Goal: Information Seeking & Learning: Learn about a topic

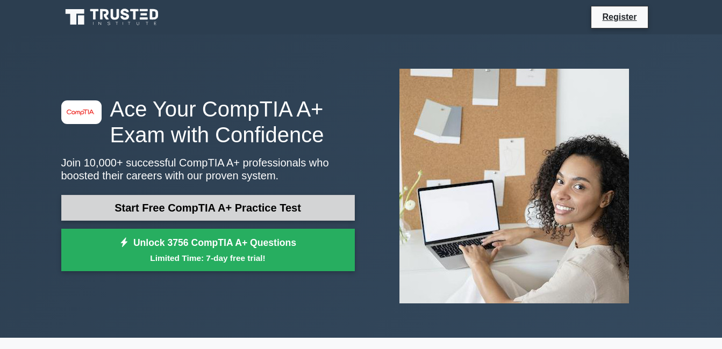
click at [251, 206] on link "Start Free CompTIA A+ Practice Test" at bounding box center [207, 208] width 293 height 26
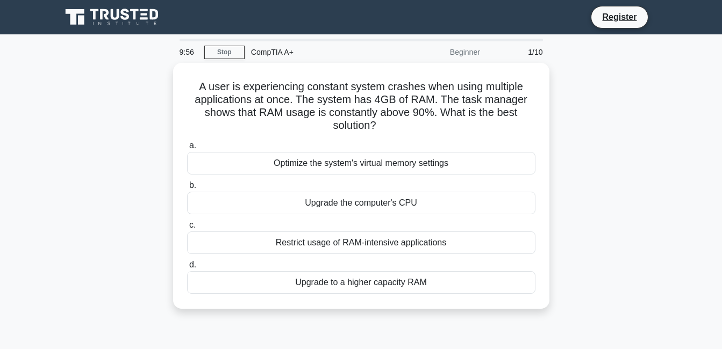
click at [251, 206] on div "Upgrade the computer's CPU" at bounding box center [361, 203] width 348 height 23
click at [187, 189] on input "b. Upgrade the computer's CPU" at bounding box center [187, 185] width 0 height 7
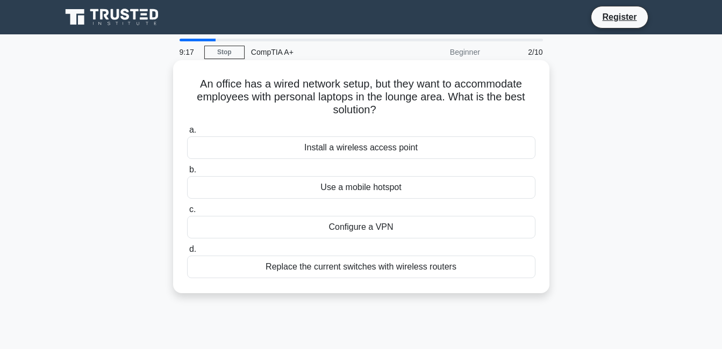
click at [397, 151] on div "Install a wireless access point" at bounding box center [361, 147] width 348 height 23
click at [187, 134] on input "a. Install a wireless access point" at bounding box center [187, 130] width 0 height 7
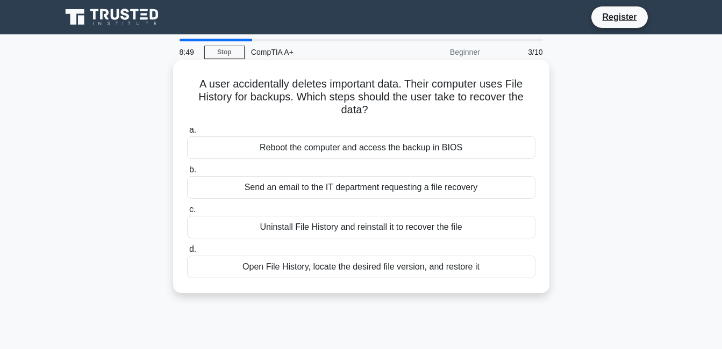
click at [333, 267] on div "Open File History, locate the desired file version, and restore it" at bounding box center [361, 267] width 348 height 23
click at [187, 253] on input "d. Open File History, locate the desired file version, and restore it" at bounding box center [187, 249] width 0 height 7
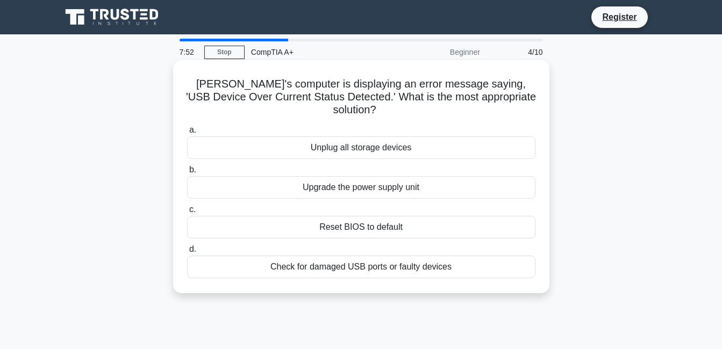
click at [389, 216] on div "Reset BIOS to default" at bounding box center [361, 227] width 348 height 23
click at [187, 213] on input "c. Reset BIOS to default" at bounding box center [187, 209] width 0 height 7
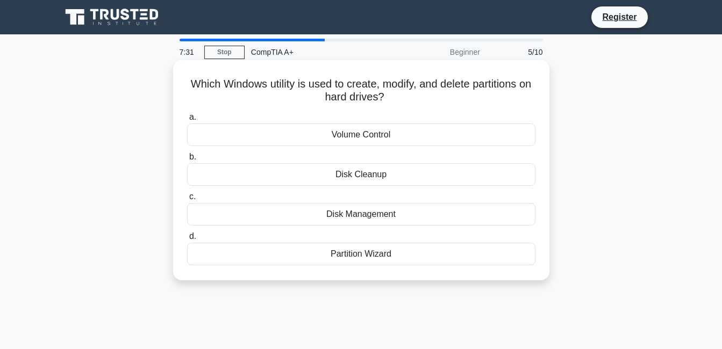
click at [380, 218] on div "Disk Management" at bounding box center [361, 214] width 348 height 23
click at [187, 200] on input "c. Disk Management" at bounding box center [187, 196] width 0 height 7
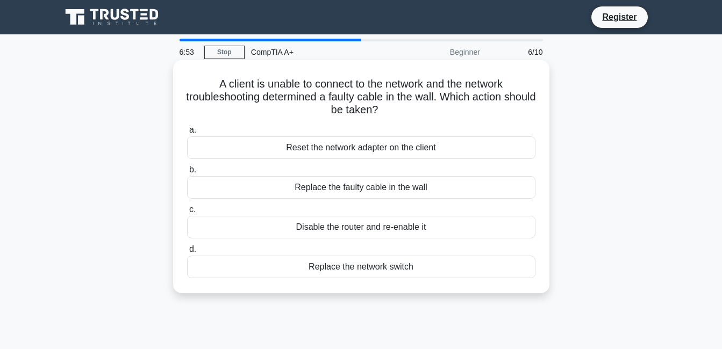
click at [416, 191] on div "Replace the faulty cable in the wall" at bounding box center [361, 187] width 348 height 23
click at [187, 174] on input "b. Replace the faulty cable in the wall" at bounding box center [187, 170] width 0 height 7
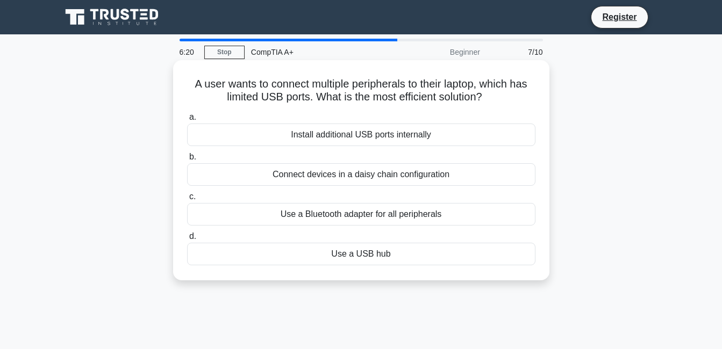
click at [427, 249] on div "Use a USB hub" at bounding box center [361, 254] width 348 height 23
click at [187, 240] on input "d. Use a USB hub" at bounding box center [187, 236] width 0 height 7
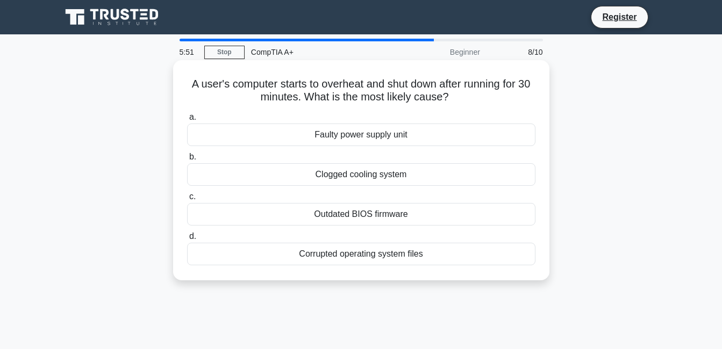
click at [419, 171] on div "Clogged cooling system" at bounding box center [361, 174] width 348 height 23
click at [187, 161] on input "b. Clogged cooling system" at bounding box center [187, 157] width 0 height 7
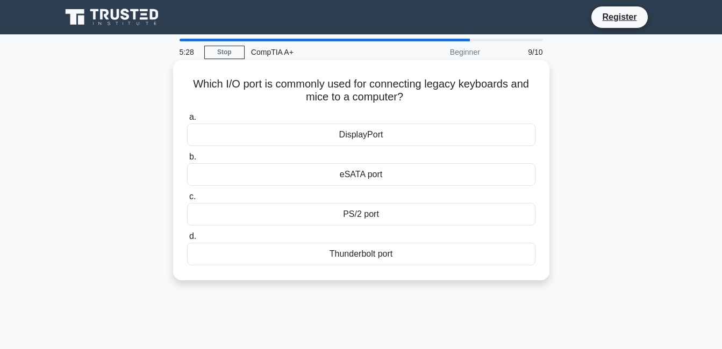
click at [388, 211] on div "PS/2 port" at bounding box center [361, 214] width 348 height 23
click at [187, 200] on input "c. PS/2 port" at bounding box center [187, 196] width 0 height 7
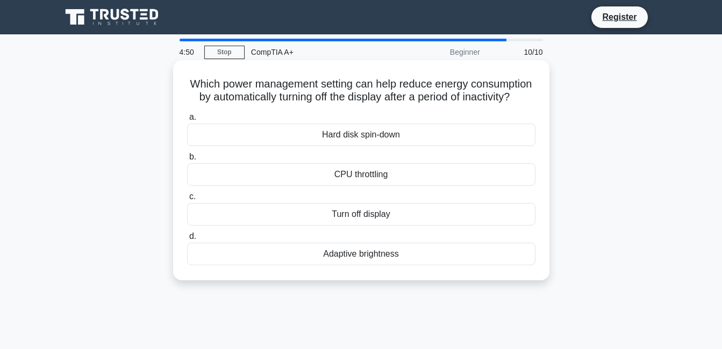
click at [376, 265] on div "Adaptive brightness" at bounding box center [361, 254] width 348 height 23
click at [187, 240] on input "d. Adaptive brightness" at bounding box center [187, 236] width 0 height 7
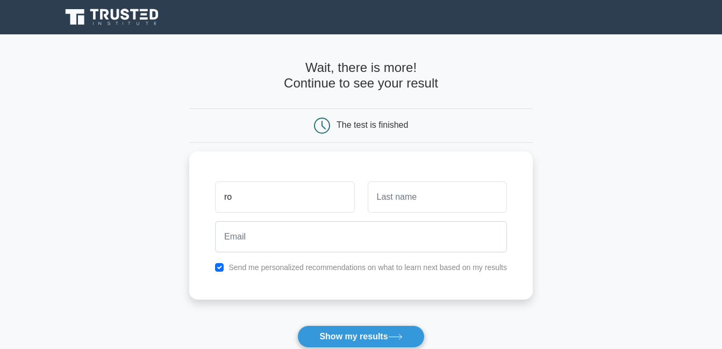
type input "r"
type input "Roddick Adu Kwabena"
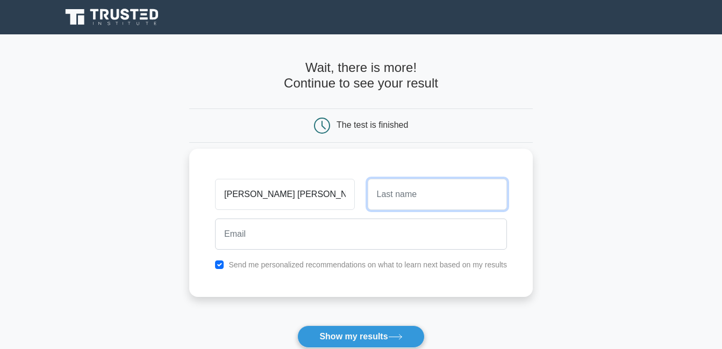
click at [477, 199] on input "text" at bounding box center [437, 194] width 139 height 31
type input "Amoah"
click at [320, 250] on div at bounding box center [360, 234] width 305 height 40
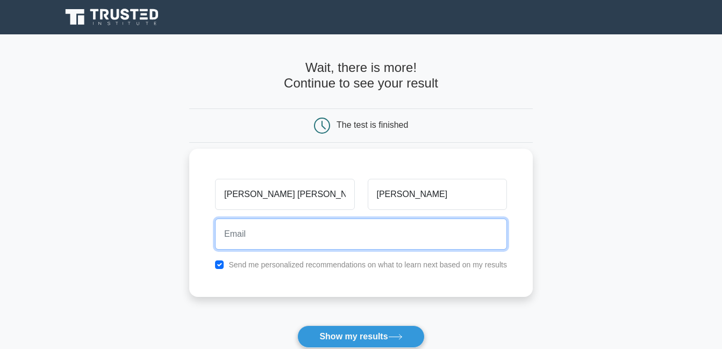
click at [328, 242] on input "email" at bounding box center [361, 234] width 292 height 31
type input "adukamoahroddick@gmail.com"
click at [297, 326] on button "Show my results" at bounding box center [360, 337] width 127 height 23
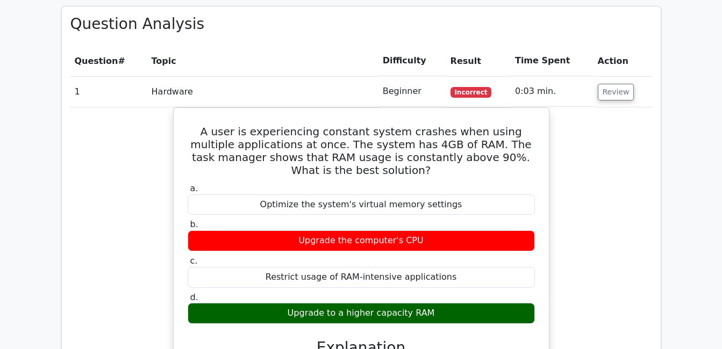
scroll to position [835, 0]
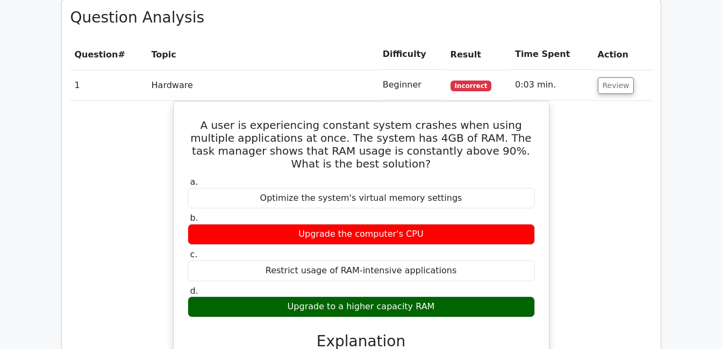
click at [650, 170] on div "A user is experiencing constant system crashes when using multiple applications…" at bounding box center [360, 275] width 581 height 349
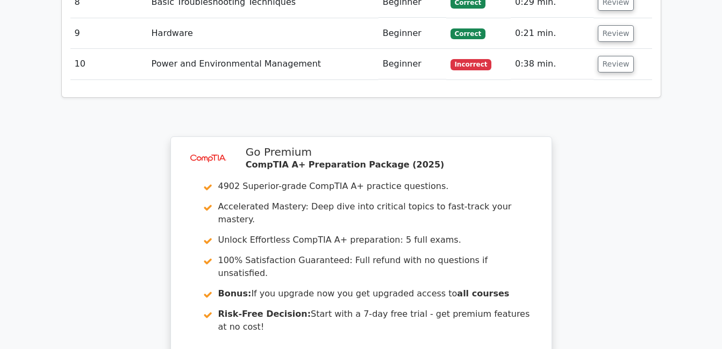
scroll to position [1700, 0]
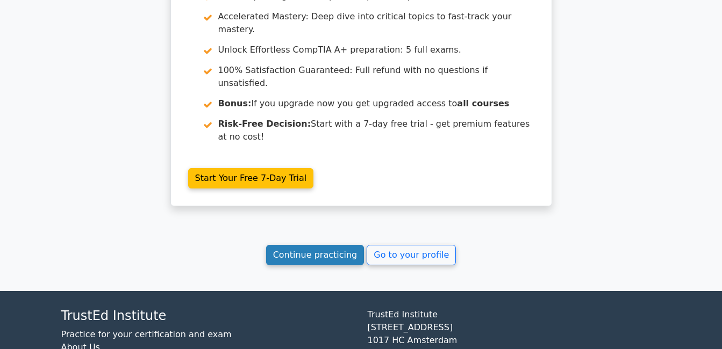
click at [304, 245] on link "Continue practicing" at bounding box center [315, 255] width 98 height 20
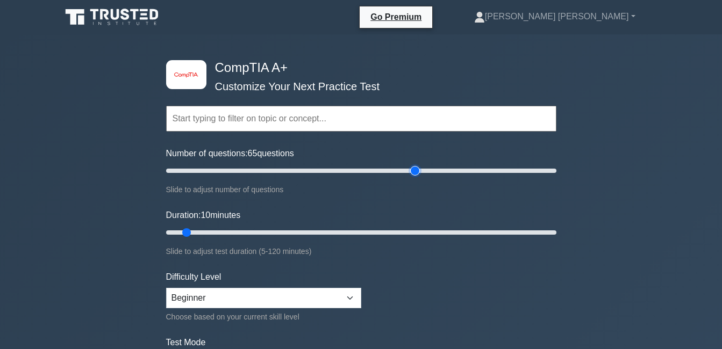
drag, startPoint x: 181, startPoint y: 174, endPoint x: 412, endPoint y: 189, distance: 232.1
click at [412, 177] on input "Number of questions: 65 questions" at bounding box center [361, 170] width 390 height 13
drag, startPoint x: 414, startPoint y: 174, endPoint x: 358, endPoint y: 176, distance: 55.9
type input "100"
click at [358, 176] on input "Number of questions: 100 questions" at bounding box center [361, 170] width 390 height 13
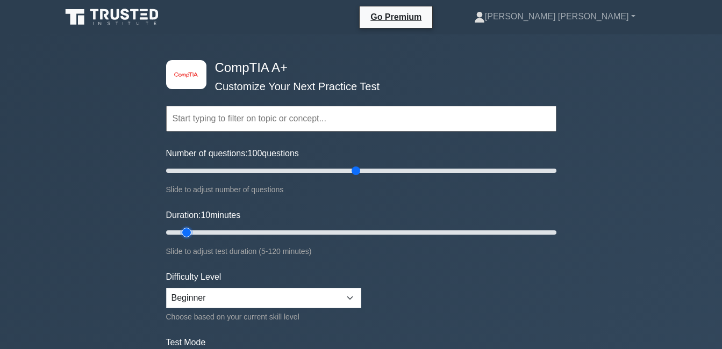
click at [185, 231] on input "Duration: 10 minutes" at bounding box center [361, 232] width 390 height 13
drag, startPoint x: 187, startPoint y: 229, endPoint x: 294, endPoint y: 240, distance: 108.1
type input "40"
click at [294, 239] on input "Duration: 40 minutes" at bounding box center [361, 232] width 390 height 13
click at [283, 296] on select "Beginner Intermediate Expert" at bounding box center [263, 298] width 195 height 20
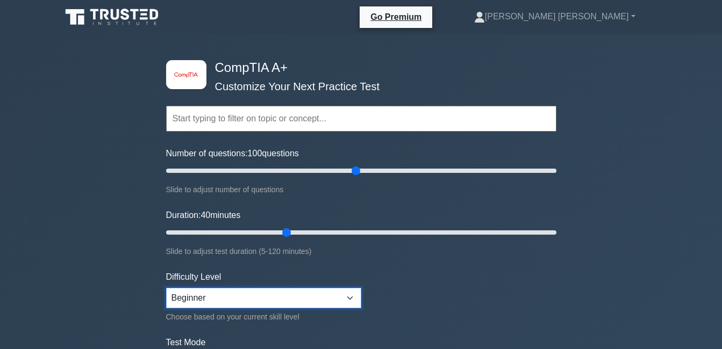
select select "intermediate"
click at [166, 288] on select "Beginner Intermediate Expert" at bounding box center [263, 298] width 195 height 20
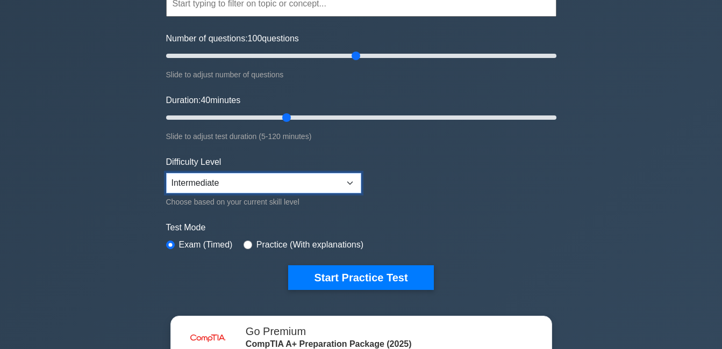
scroll to position [128, 0]
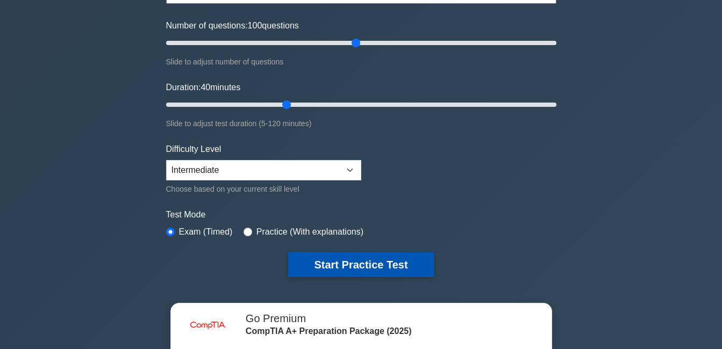
click at [401, 265] on button "Start Practice Test" at bounding box center [360, 265] width 145 height 25
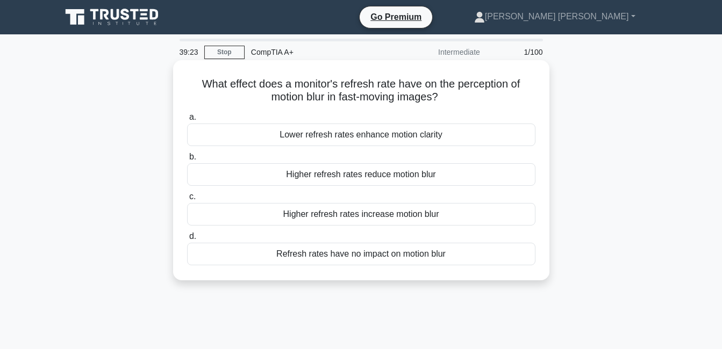
click at [305, 256] on div "Refresh rates have no impact on motion blur" at bounding box center [361, 254] width 348 height 23
click at [187, 240] on input "d. Refresh rates have no impact on motion blur" at bounding box center [187, 236] width 0 height 7
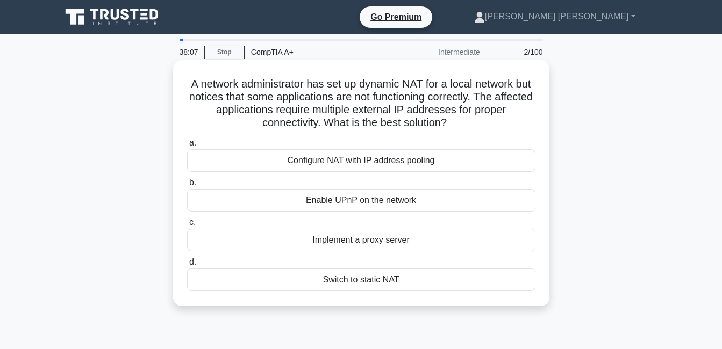
click at [382, 163] on div "Configure NAT with IP address pooling" at bounding box center [361, 160] width 348 height 23
click at [187, 147] on input "a. Configure NAT with IP address pooling" at bounding box center [187, 143] width 0 height 7
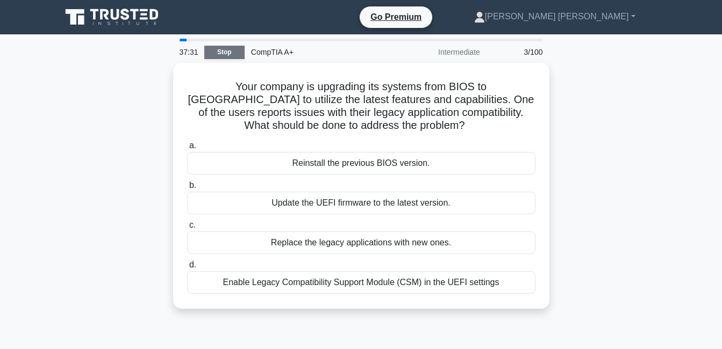
click at [228, 58] on link "Stop" at bounding box center [224, 52] width 40 height 13
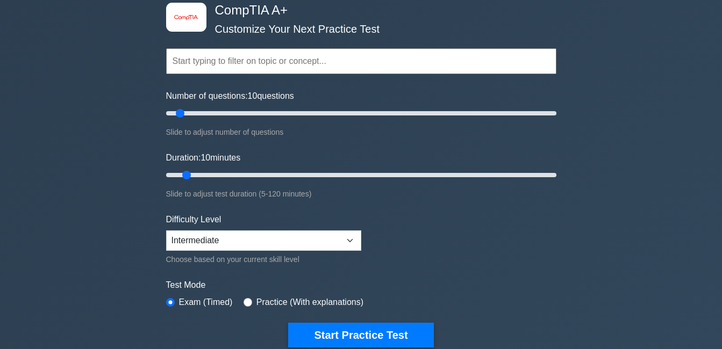
scroll to position [57, 0]
click at [252, 299] on div "Practice (With explanations)" at bounding box center [303, 302] width 120 height 13
click at [246, 300] on input "radio" at bounding box center [247, 302] width 9 height 9
radio input "true"
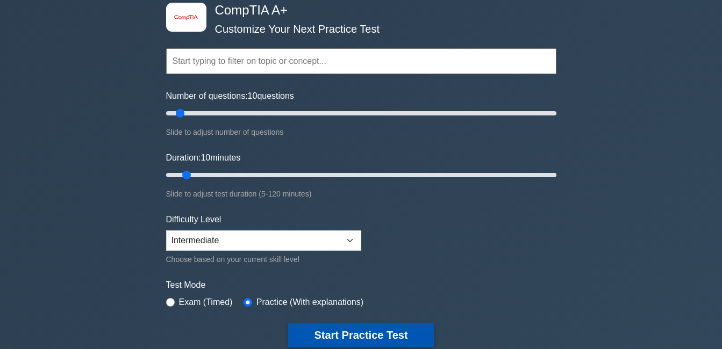
click at [364, 333] on button "Start Practice Test" at bounding box center [360, 335] width 145 height 25
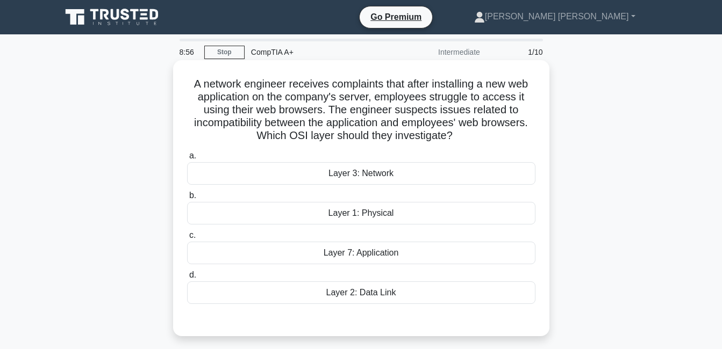
click at [348, 253] on div "Layer 7: Application" at bounding box center [361, 253] width 348 height 23
click at [187, 239] on input "c. Layer 7: Application" at bounding box center [187, 235] width 0 height 7
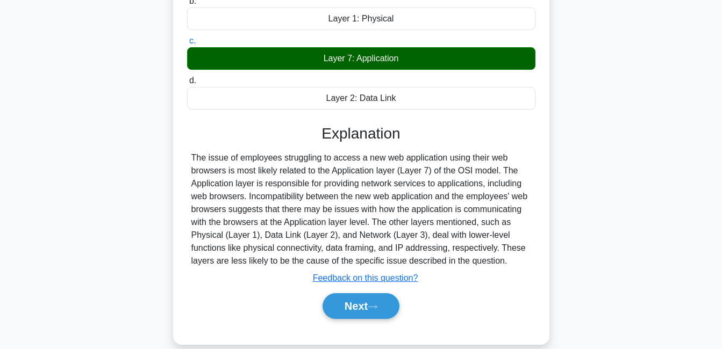
scroll to position [209, 0]
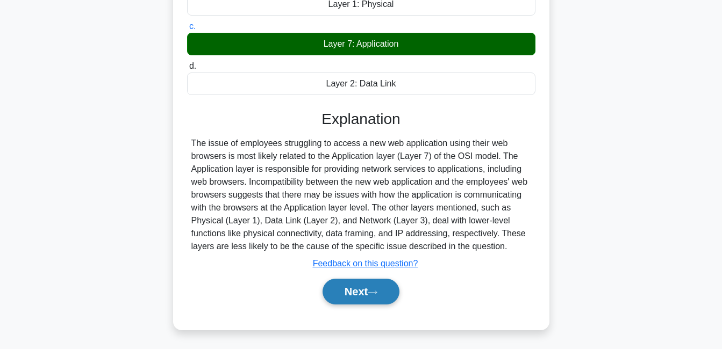
click at [384, 292] on button "Next" at bounding box center [360, 292] width 77 height 26
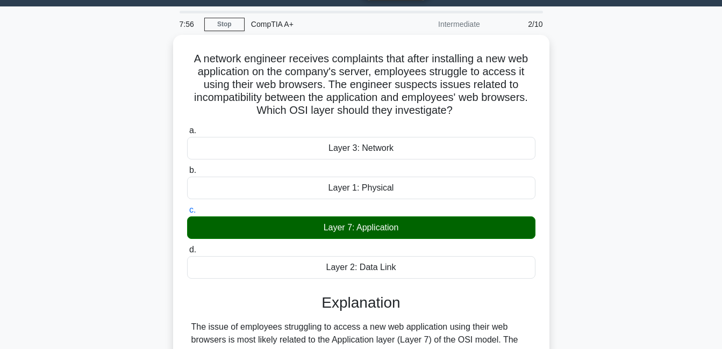
scroll to position [0, 0]
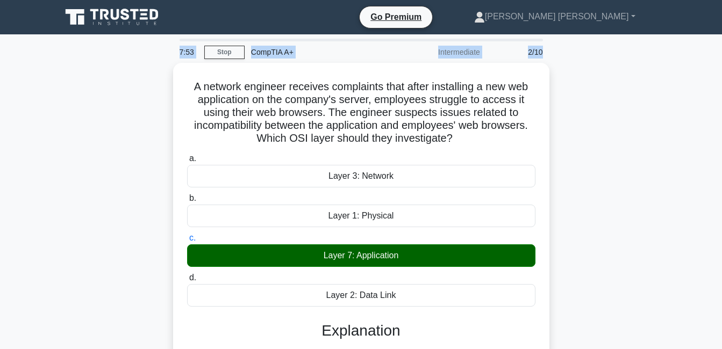
drag, startPoint x: 704, startPoint y: 35, endPoint x: 707, endPoint y: 56, distance: 20.5
click at [707, 56] on main "7:53 Stop CompTIA A+ Intermediate 2/10 A network engineer receives complaints t…" at bounding box center [361, 307] width 722 height 546
drag, startPoint x: 707, startPoint y: 56, endPoint x: 686, endPoint y: 68, distance: 23.6
click at [686, 68] on main "7:52 Stop CompTIA A+ Intermediate 2/10 A network engineer receives complaints t…" at bounding box center [361, 307] width 722 height 546
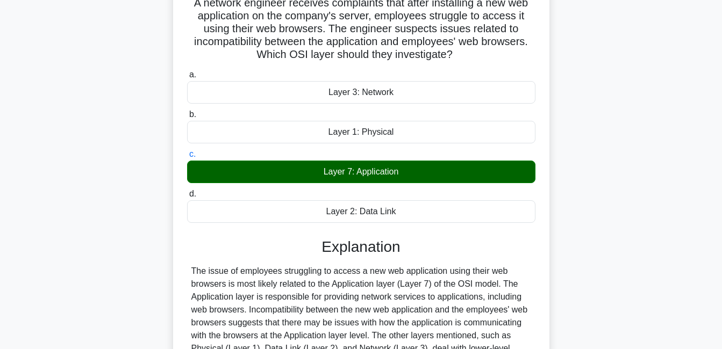
scroll to position [231, 0]
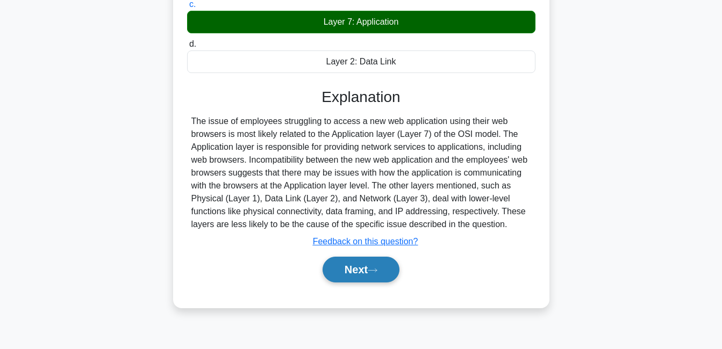
click at [336, 269] on button "Next" at bounding box center [360, 270] width 77 height 26
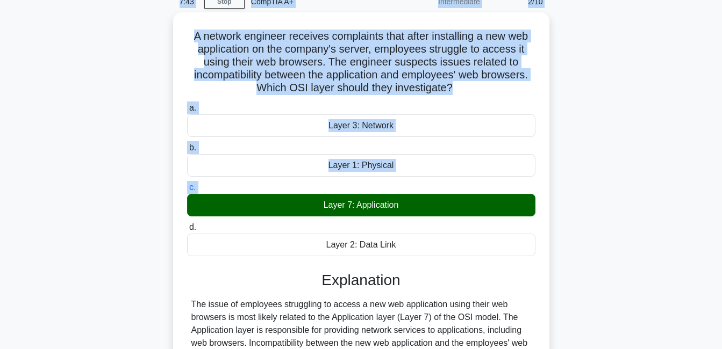
scroll to position [0, 0]
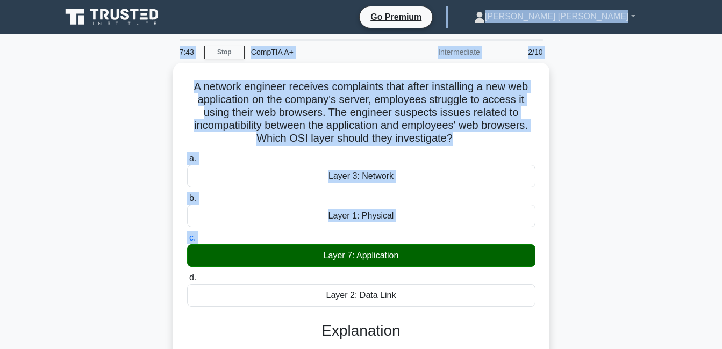
drag, startPoint x: 0, startPoint y: 16, endPoint x: 38, endPoint y: -9, distance: 45.0
click at [38, 0] on html "Go Premium Roddick Adu Kwabena" at bounding box center [361, 290] width 722 height 580
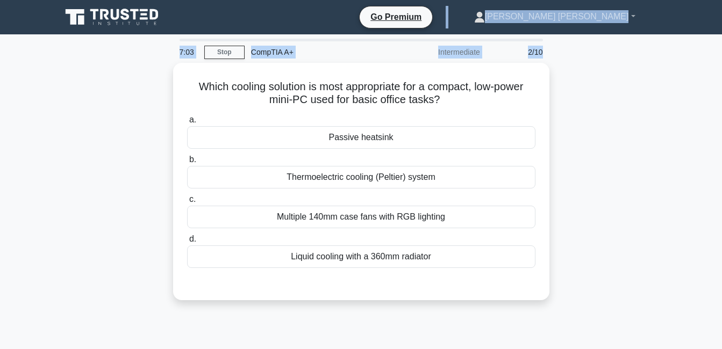
click at [586, 148] on div "Which cooling solution is most appropriate for a compact, low-power mini-PC use…" at bounding box center [361, 188] width 613 height 250
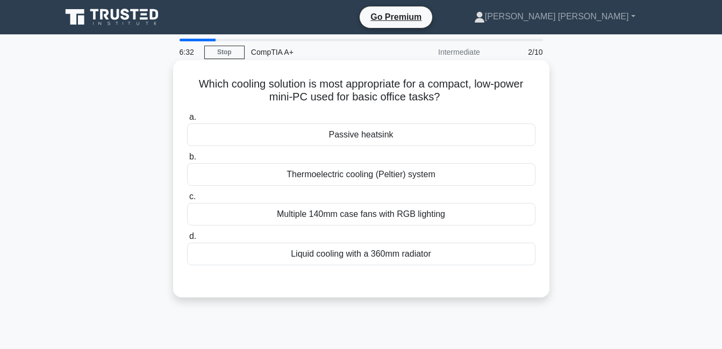
click at [406, 131] on div "Passive heatsink" at bounding box center [361, 135] width 348 height 23
click at [187, 121] on input "a. Passive heatsink" at bounding box center [187, 117] width 0 height 7
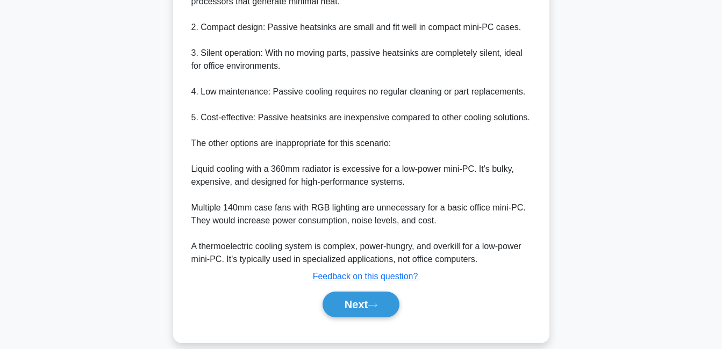
scroll to position [378, 0]
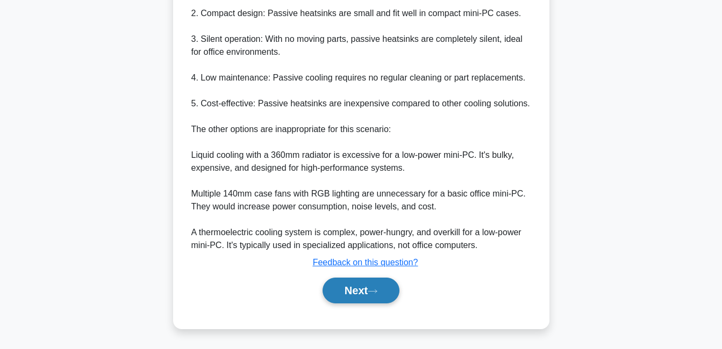
click at [384, 292] on button "Next" at bounding box center [360, 291] width 77 height 26
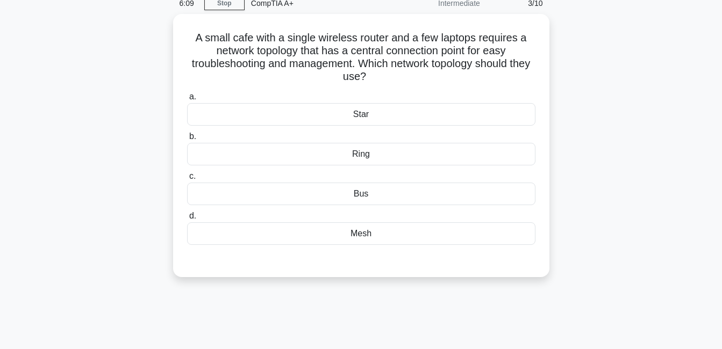
scroll to position [0, 0]
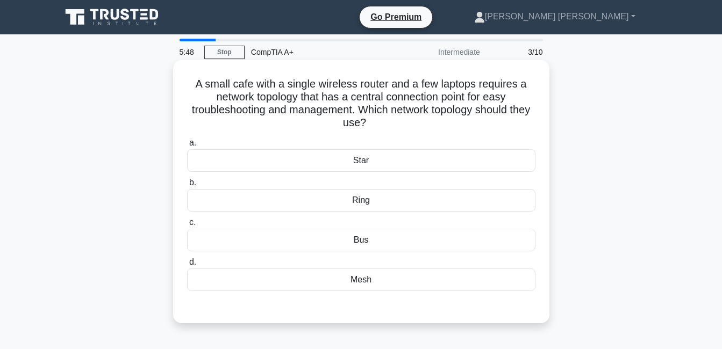
click at [364, 161] on div "Star" at bounding box center [361, 160] width 348 height 23
click at [187, 147] on input "a. Star" at bounding box center [187, 143] width 0 height 7
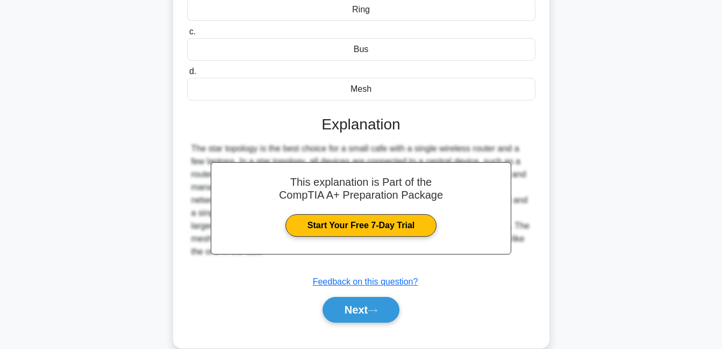
scroll to position [231, 0]
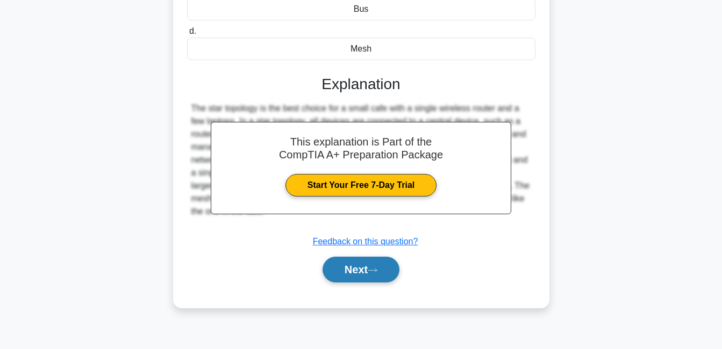
click at [346, 274] on button "Next" at bounding box center [360, 270] width 77 height 26
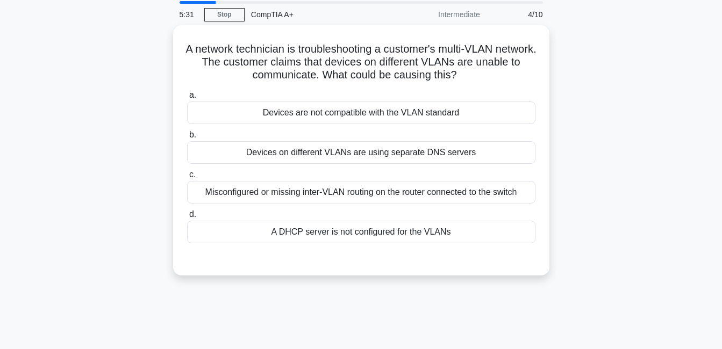
scroll to position [40, 0]
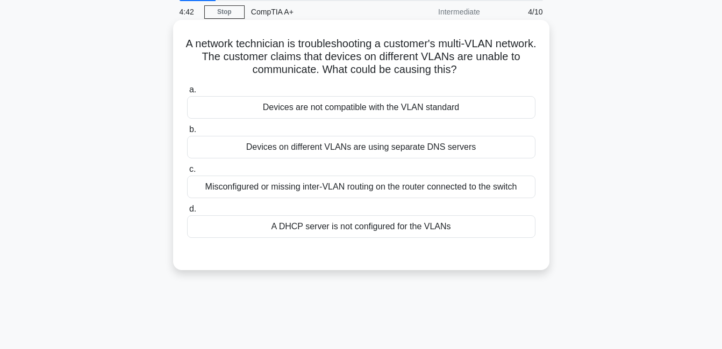
click at [386, 112] on div "Devices are not compatible with the VLAN standard" at bounding box center [361, 107] width 348 height 23
click at [187, 93] on input "a. Devices are not compatible with the VLAN standard" at bounding box center [187, 90] width 0 height 7
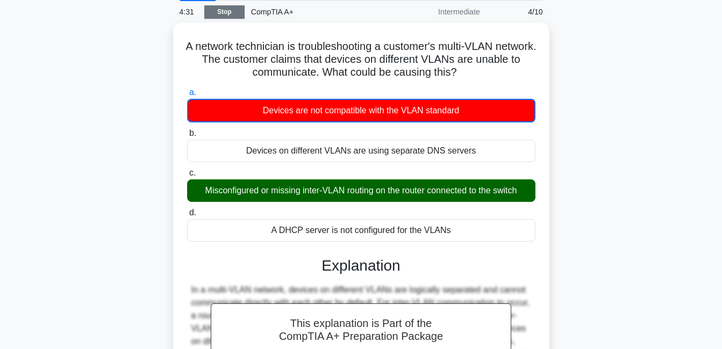
click at [239, 17] on link "Stop" at bounding box center [224, 11] width 40 height 13
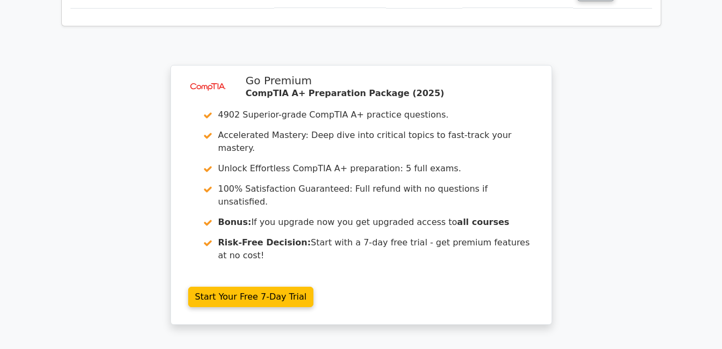
scroll to position [1492, 0]
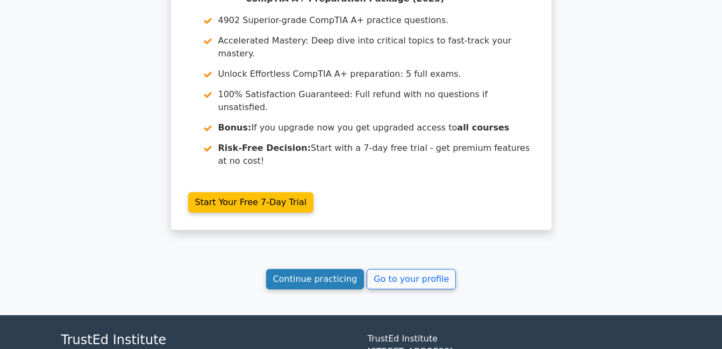
click at [347, 269] on link "Continue practicing" at bounding box center [315, 279] width 98 height 20
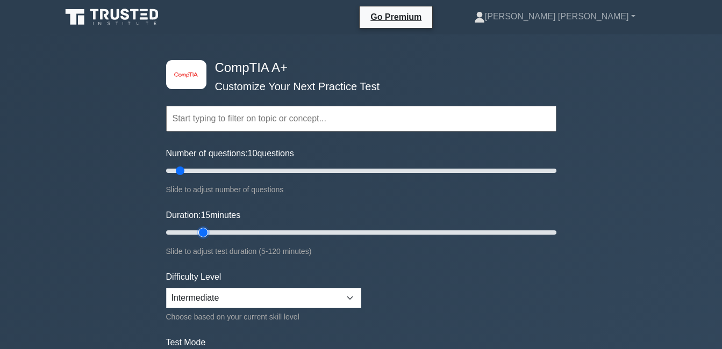
drag, startPoint x: 185, startPoint y: 230, endPoint x: 198, endPoint y: 232, distance: 13.0
click at [198, 232] on input "Duration: 15 minutes" at bounding box center [361, 232] width 390 height 13
drag, startPoint x: 203, startPoint y: 232, endPoint x: 249, endPoint y: 228, distance: 46.3
type input "30"
click at [249, 228] on input "Duration: 30 minutes" at bounding box center [361, 232] width 390 height 13
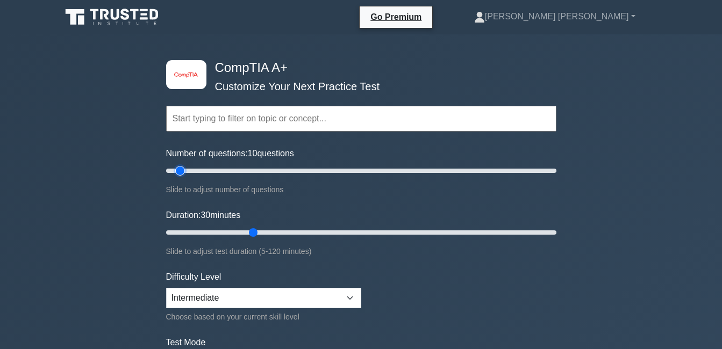
click at [181, 169] on input "Number of questions: 10 questions" at bounding box center [361, 170] width 390 height 13
type input "30"
click at [218, 173] on input "Number of questions: 30 questions" at bounding box center [361, 170] width 390 height 13
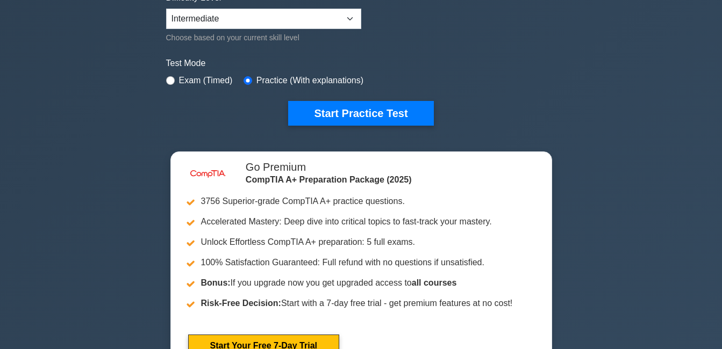
scroll to position [177, 0]
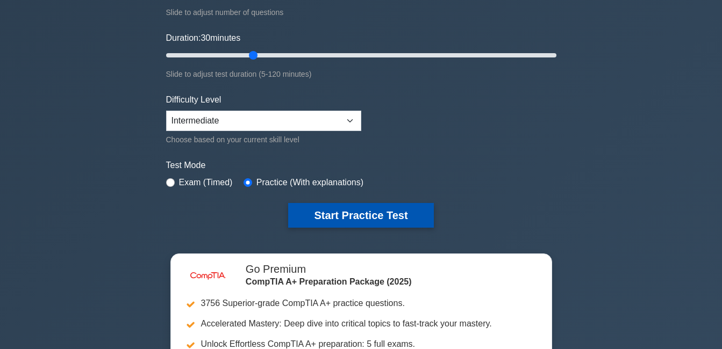
click at [400, 205] on button "Start Practice Test" at bounding box center [360, 215] width 145 height 25
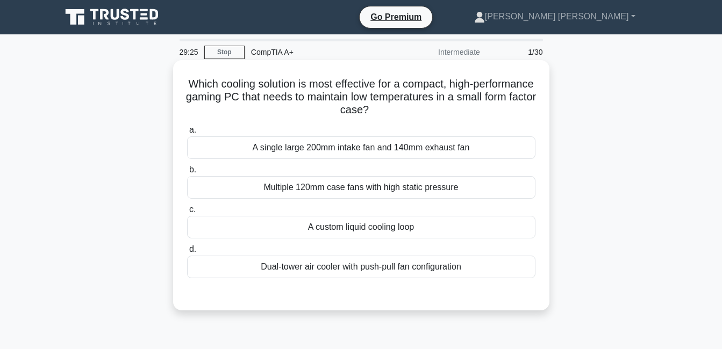
click at [315, 267] on div "Dual-tower air cooler with push-pull fan configuration" at bounding box center [361, 267] width 348 height 23
click at [187, 253] on input "d. Dual-tower air cooler with push-pull fan configuration" at bounding box center [187, 249] width 0 height 7
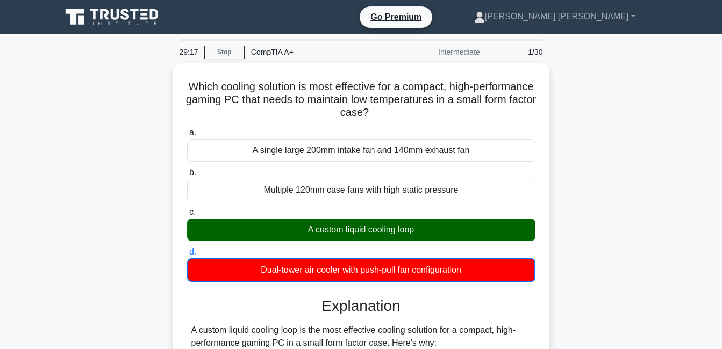
drag, startPoint x: 622, startPoint y: 171, endPoint x: 618, endPoint y: 147, distance: 24.6
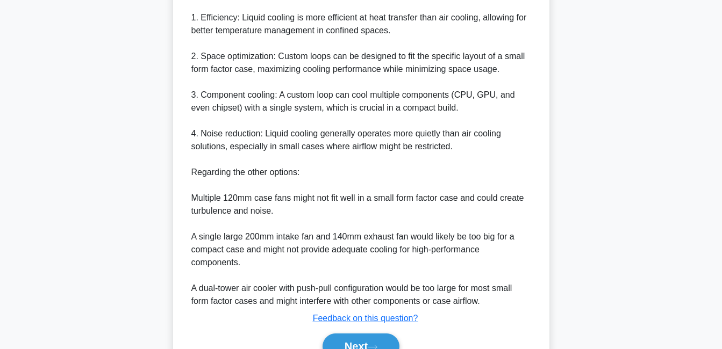
scroll to position [405, 0]
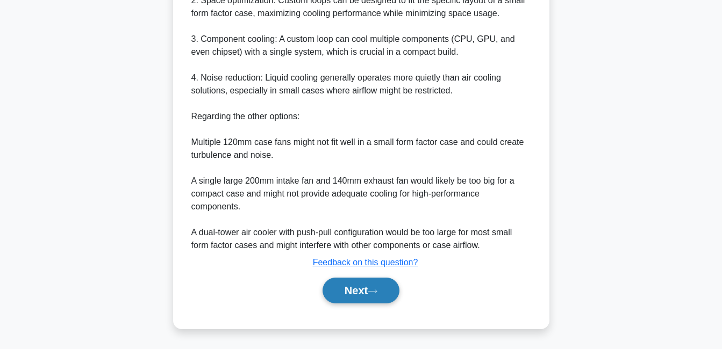
click at [330, 291] on button "Next" at bounding box center [360, 291] width 77 height 26
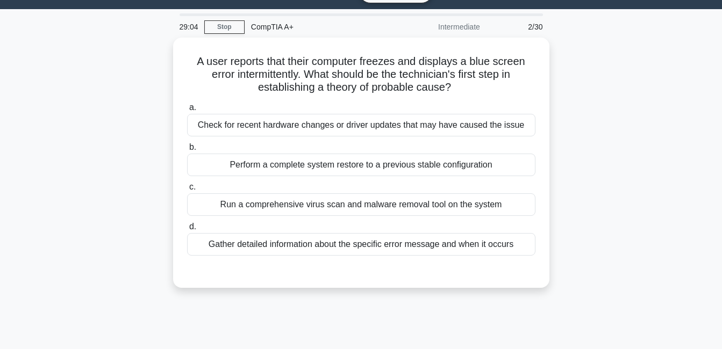
scroll to position [0, 0]
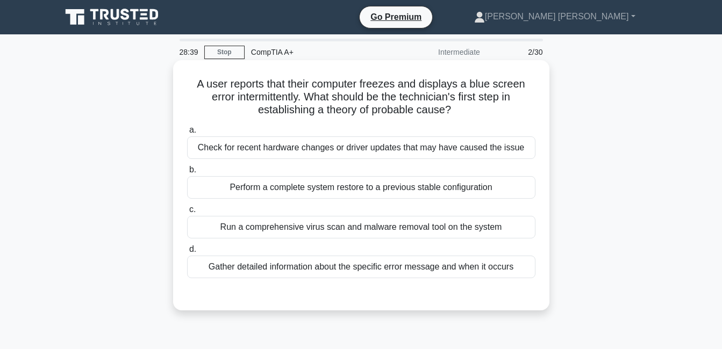
click at [422, 275] on div "Gather detailed information about the specific error message and when it occurs" at bounding box center [361, 267] width 348 height 23
click at [187, 253] on input "d. Gather detailed information about the specific error message and when it occ…" at bounding box center [187, 249] width 0 height 7
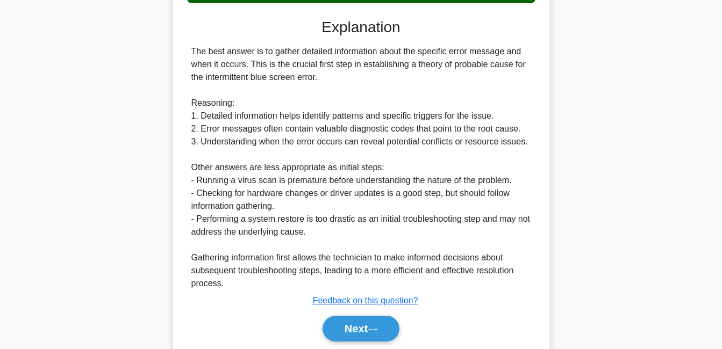
scroll to position [314, 0]
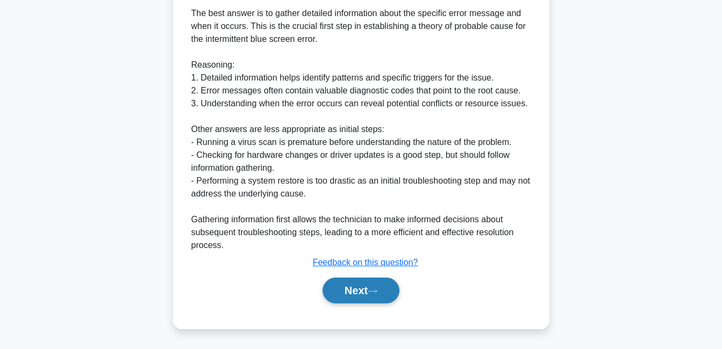
click at [357, 290] on button "Next" at bounding box center [360, 291] width 77 height 26
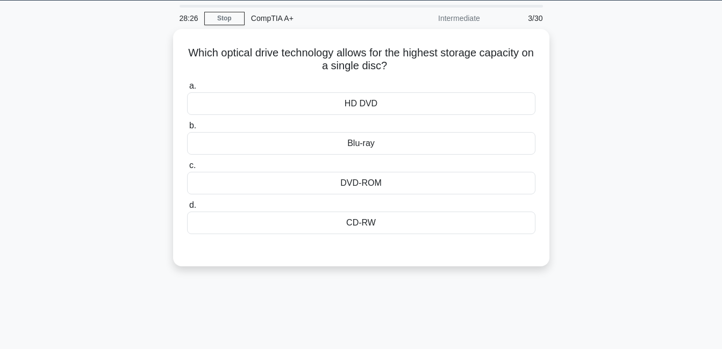
scroll to position [0, 0]
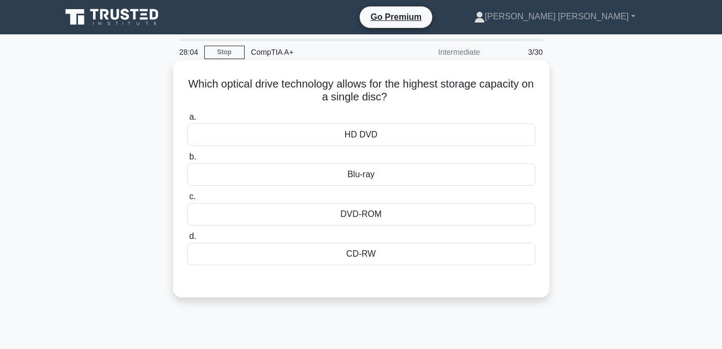
click at [407, 135] on div "HD DVD" at bounding box center [361, 135] width 348 height 23
click at [187, 121] on input "a. HD DVD" at bounding box center [187, 117] width 0 height 7
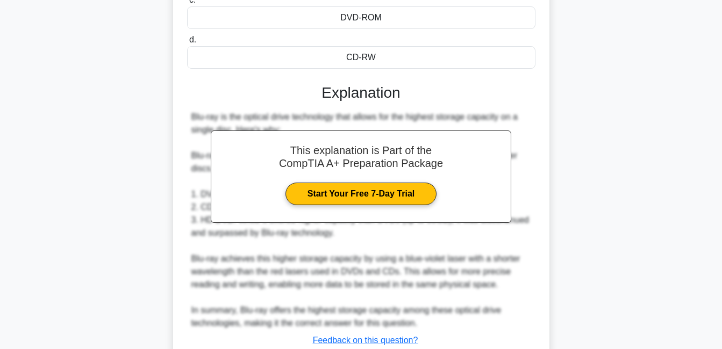
scroll to position [276, 0]
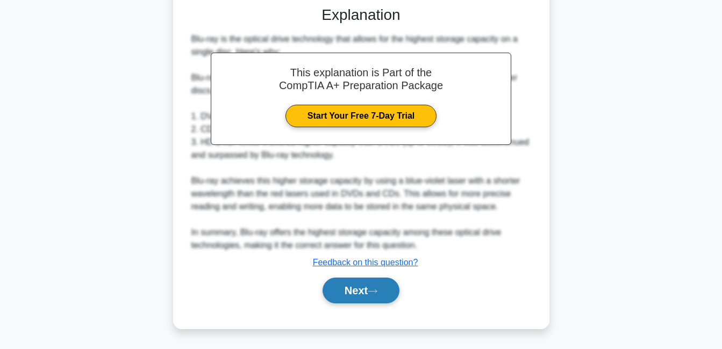
click at [339, 294] on button "Next" at bounding box center [360, 291] width 77 height 26
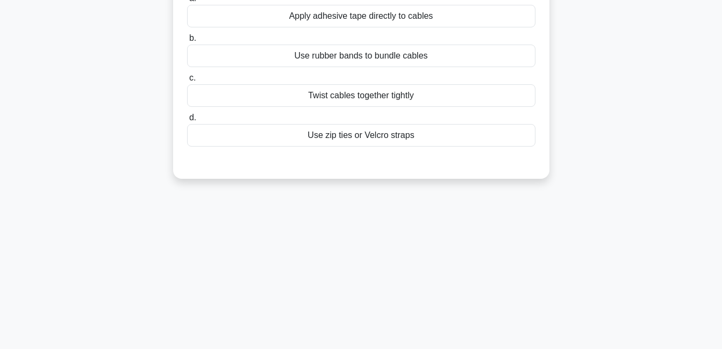
scroll to position [0, 0]
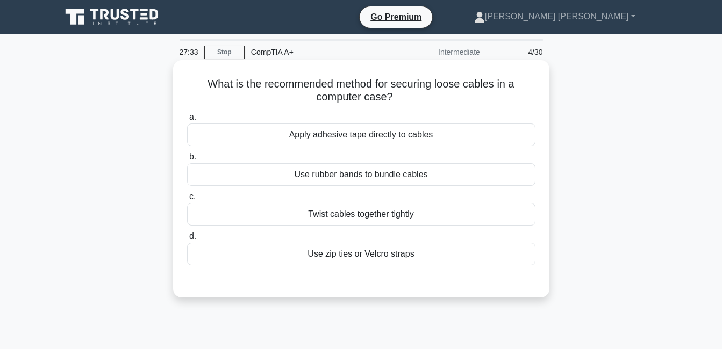
click at [378, 133] on div "Apply adhesive tape directly to cables" at bounding box center [361, 135] width 348 height 23
click at [187, 121] on input "a. Apply adhesive tape directly to cables" at bounding box center [187, 117] width 0 height 7
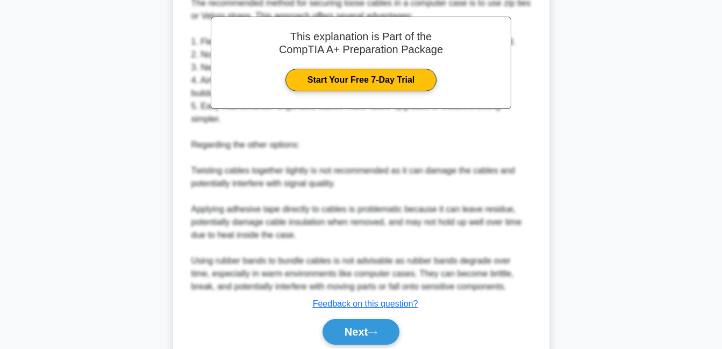
scroll to position [341, 0]
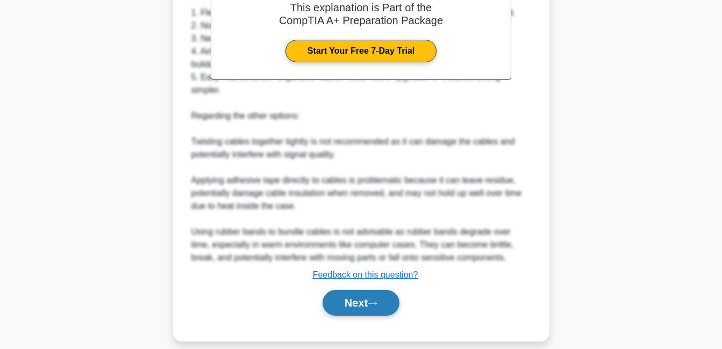
click at [379, 290] on button "Next" at bounding box center [360, 303] width 77 height 26
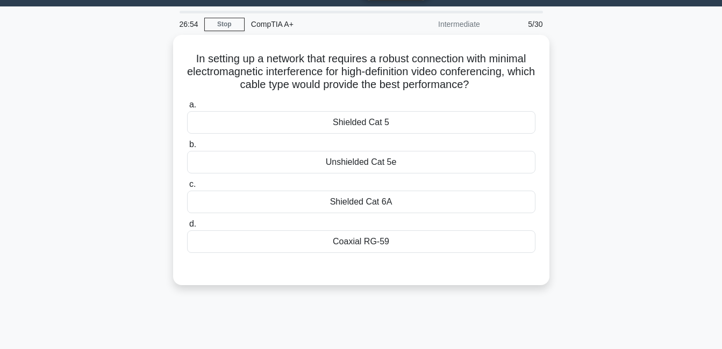
scroll to position [0, 0]
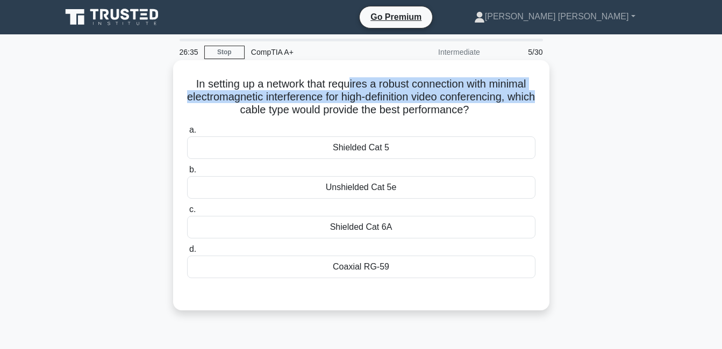
drag, startPoint x: 347, startPoint y: 88, endPoint x: 250, endPoint y: 109, distance: 98.9
click at [250, 109] on h5 "In setting up a network that requires a robust connection with minimal electrom…" at bounding box center [361, 97] width 350 height 40
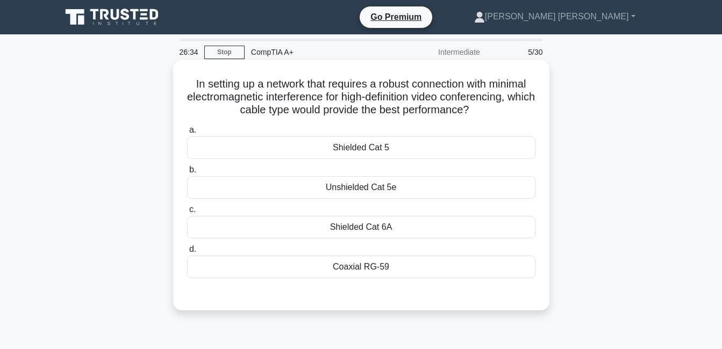
drag, startPoint x: 250, startPoint y: 109, endPoint x: 283, endPoint y: 128, distance: 38.3
click at [283, 128] on label "a. Shielded Cat 5" at bounding box center [361, 141] width 348 height 35
click at [187, 128] on input "a. Shielded Cat 5" at bounding box center [187, 130] width 0 height 7
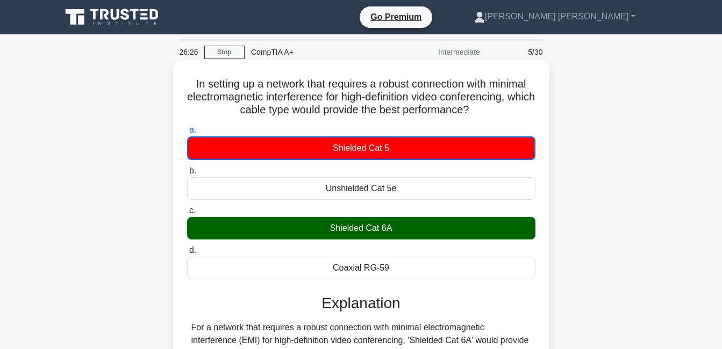
click at [357, 229] on div "Shielded Cat 6A" at bounding box center [361, 228] width 348 height 23
click at [187, 214] on input "c. Shielded Cat 6A" at bounding box center [187, 210] width 0 height 7
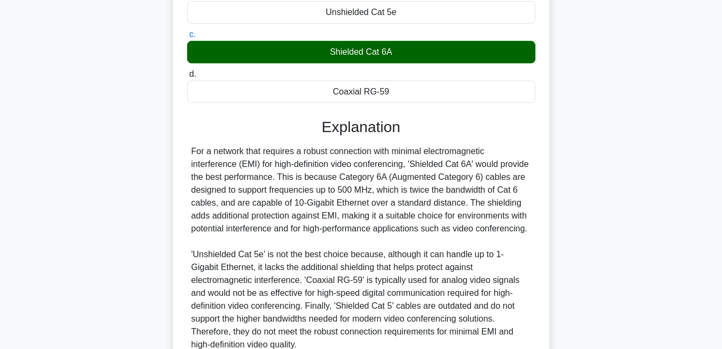
scroll to position [275, 0]
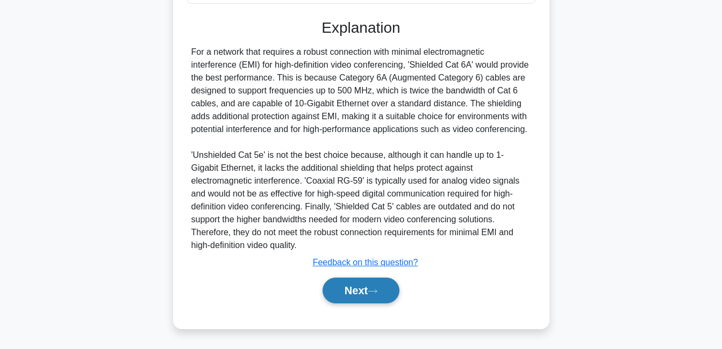
click at [368, 287] on button "Next" at bounding box center [360, 291] width 77 height 26
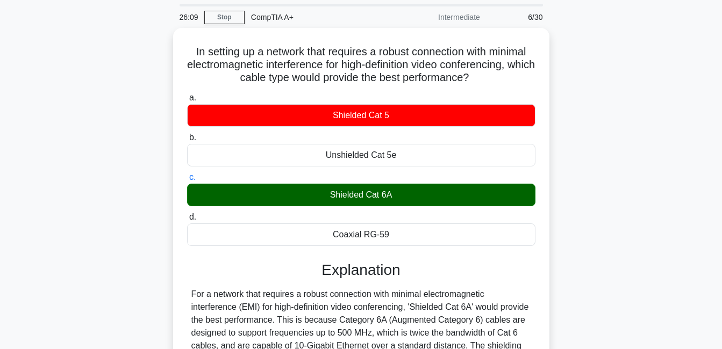
scroll to position [0, 0]
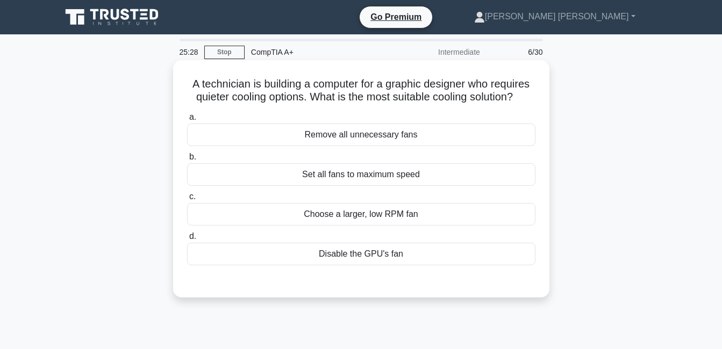
click at [358, 257] on div "Disable the GPU's fan" at bounding box center [361, 254] width 348 height 23
click at [187, 240] on input "d. Disable the GPU's fan" at bounding box center [187, 236] width 0 height 7
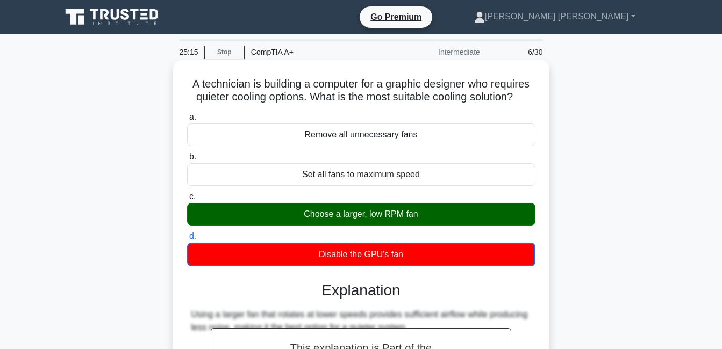
click at [358, 257] on div "Disable the GPU's fan" at bounding box center [361, 255] width 348 height 24
click at [187, 240] on input "d. Disable the GPU's fan" at bounding box center [187, 236] width 0 height 7
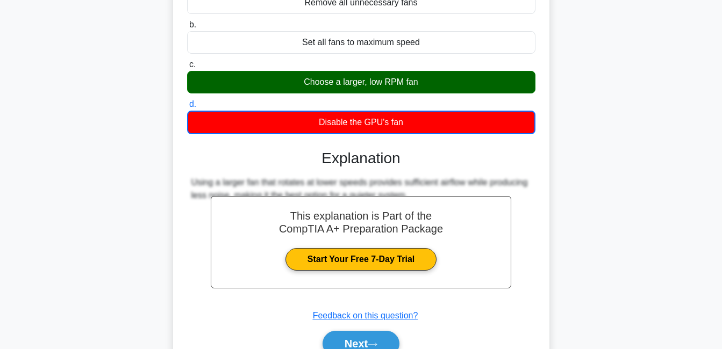
scroll to position [231, 0]
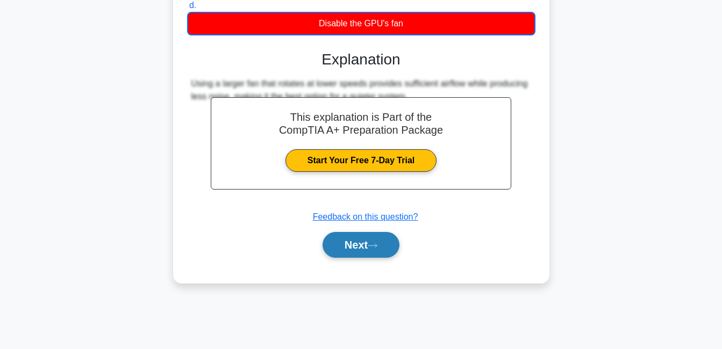
click at [369, 247] on button "Next" at bounding box center [360, 245] width 77 height 26
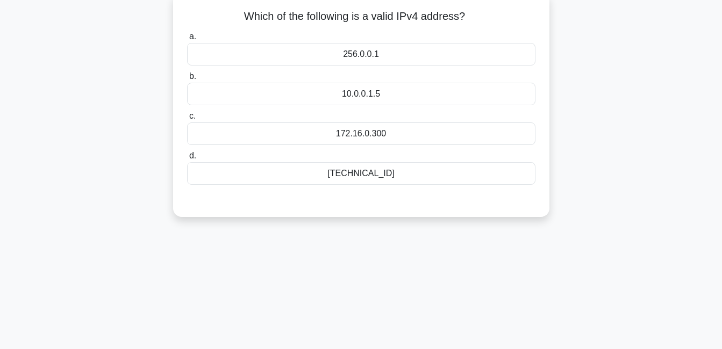
scroll to position [0, 0]
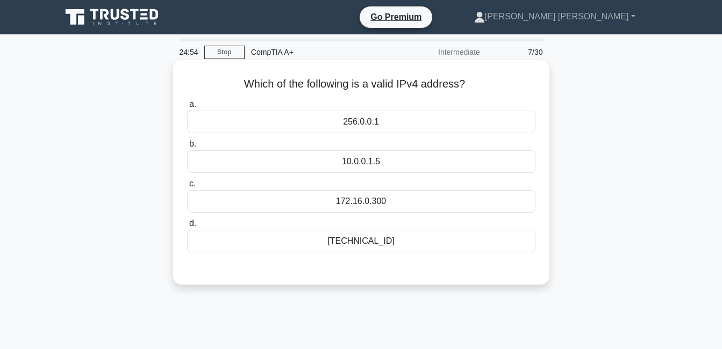
click at [349, 246] on div "[TECHNICAL_ID]" at bounding box center [361, 241] width 348 height 23
click at [187, 227] on input "d. [TECHNICAL_ID]" at bounding box center [187, 223] width 0 height 7
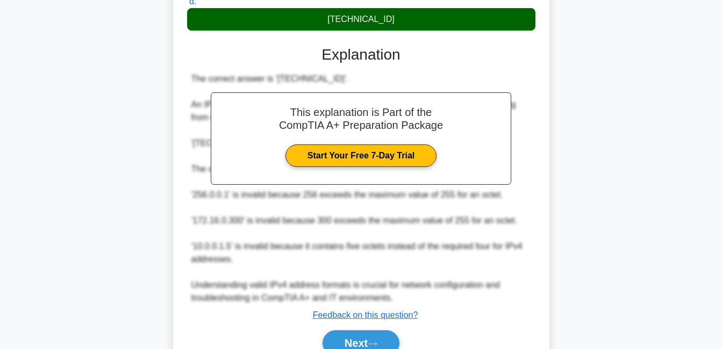
scroll to position [275, 0]
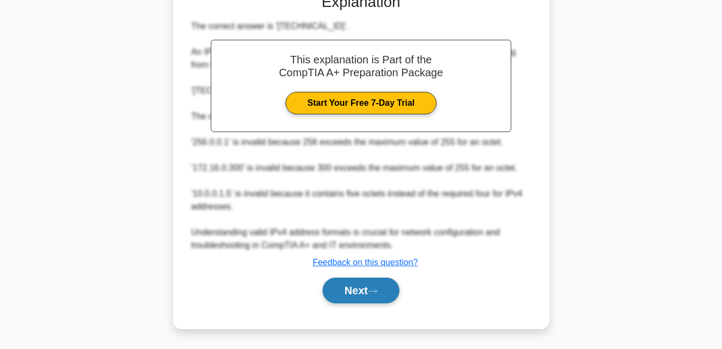
click at [351, 294] on button "Next" at bounding box center [360, 291] width 77 height 26
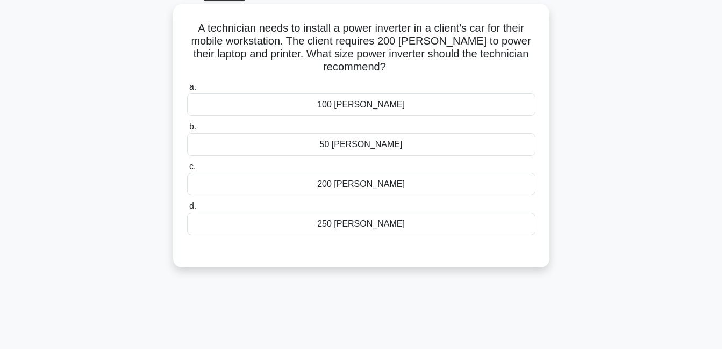
scroll to position [68, 0]
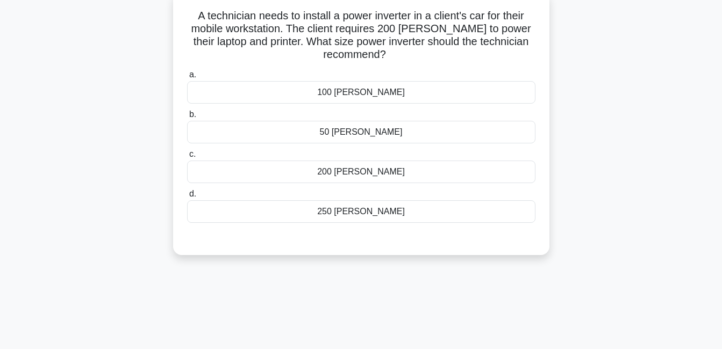
click at [394, 177] on div "200 [PERSON_NAME]" at bounding box center [361, 172] width 348 height 23
click at [187, 158] on input "c. 200 [PERSON_NAME]" at bounding box center [187, 154] width 0 height 7
